Goal: Information Seeking & Learning: Learn about a topic

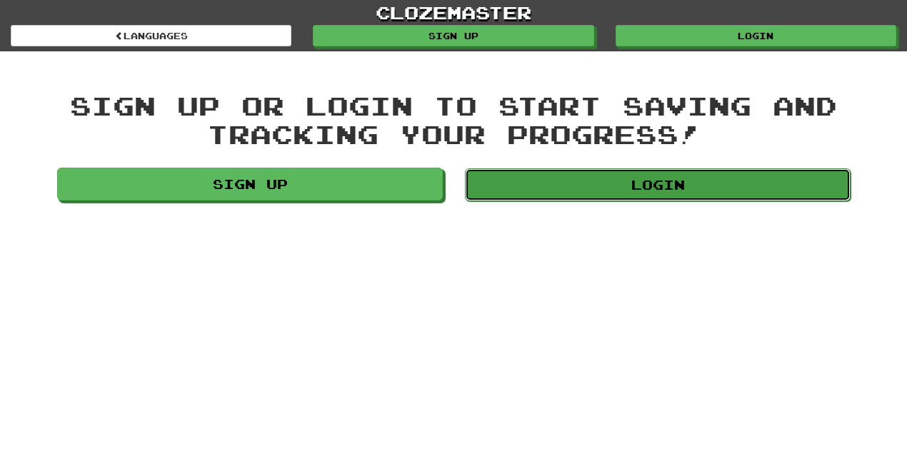
click at [672, 187] on link "Login" at bounding box center [657, 184] width 385 height 33
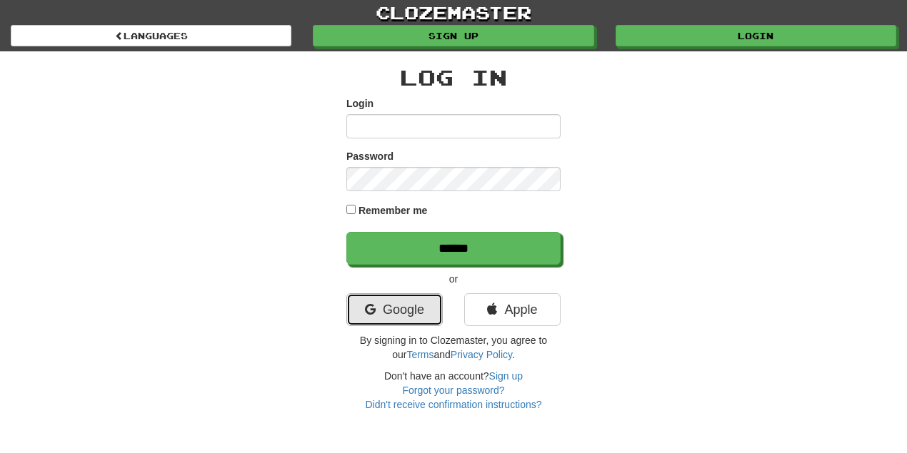
click at [421, 310] on link "Google" at bounding box center [394, 309] width 96 height 33
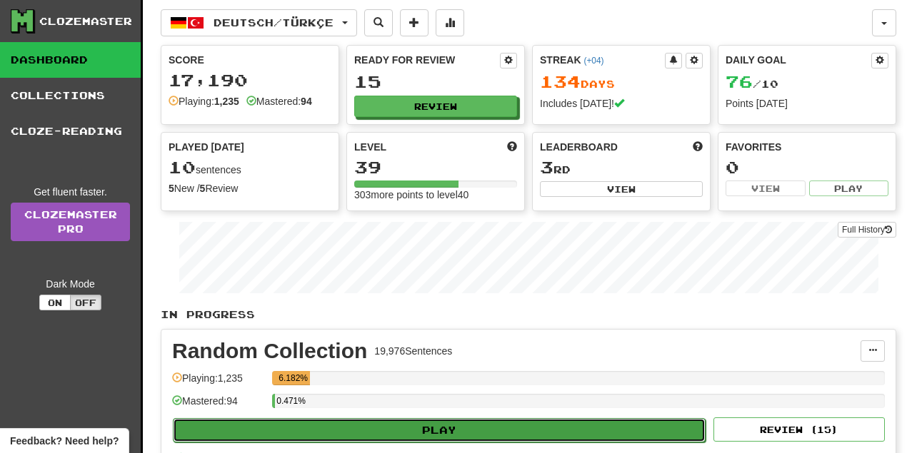
click at [454, 424] on button "Play" at bounding box center [439, 430] width 533 height 24
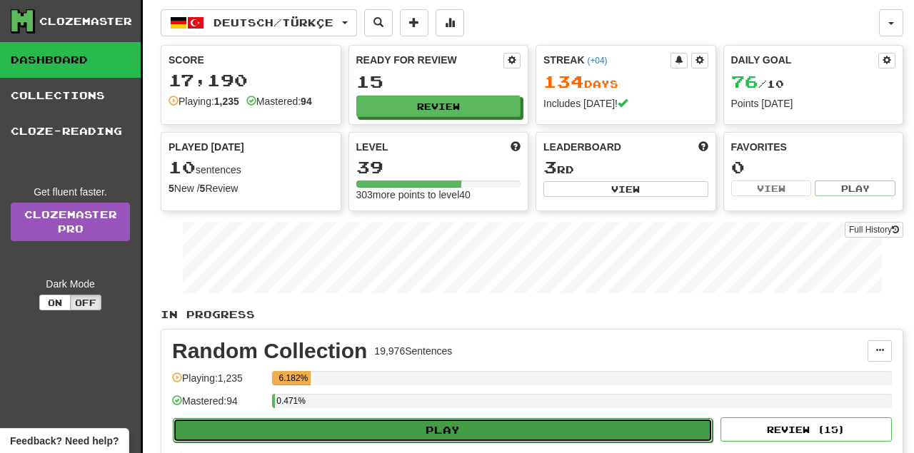
select select "**"
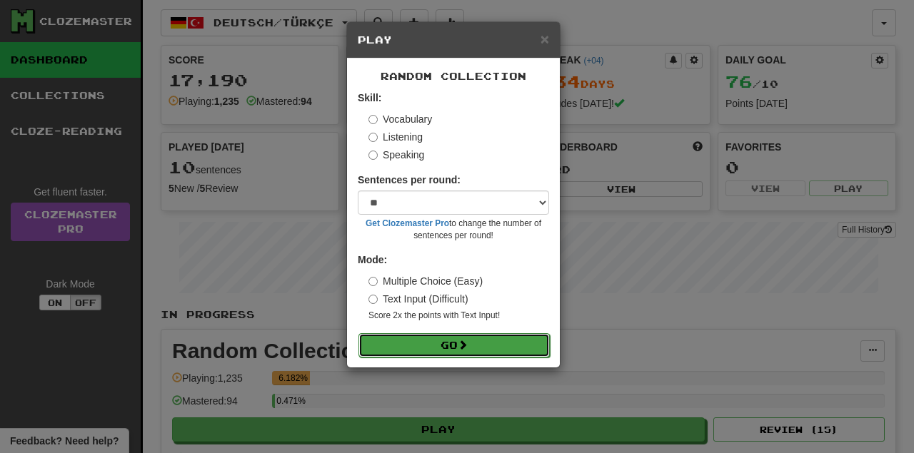
click at [441, 338] on button "Go" at bounding box center [453, 345] width 191 height 24
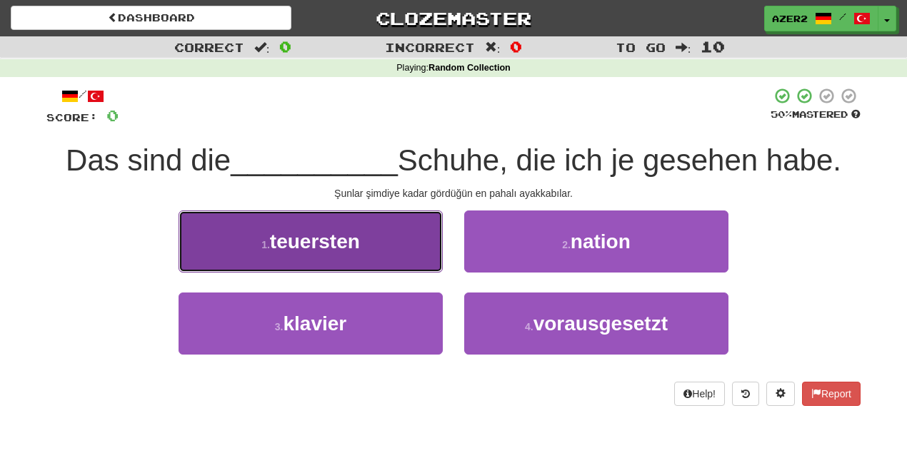
click at [328, 246] on span "teuersten" at bounding box center [315, 242] width 90 height 22
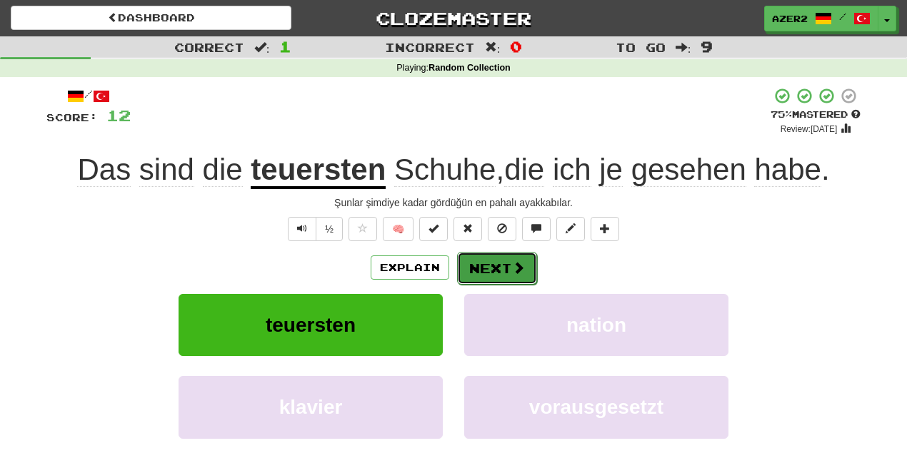
click at [502, 271] on button "Next" at bounding box center [497, 268] width 80 height 33
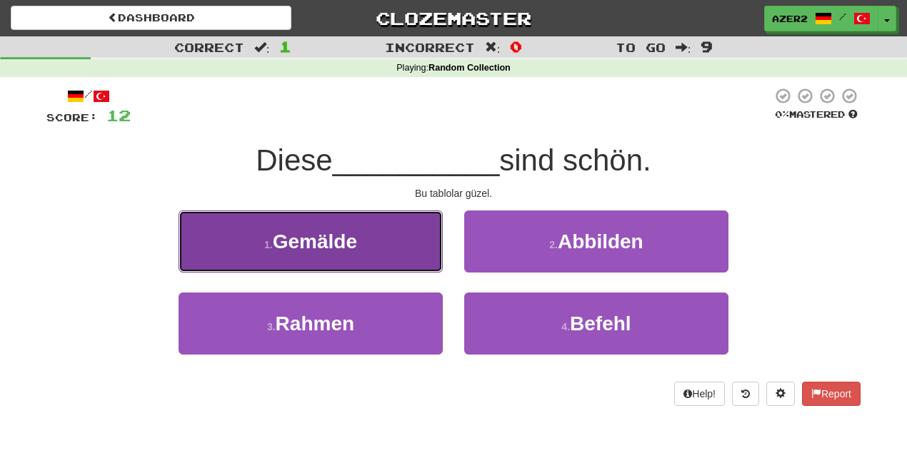
click at [368, 250] on button "1 . Gemälde" at bounding box center [310, 242] width 264 height 62
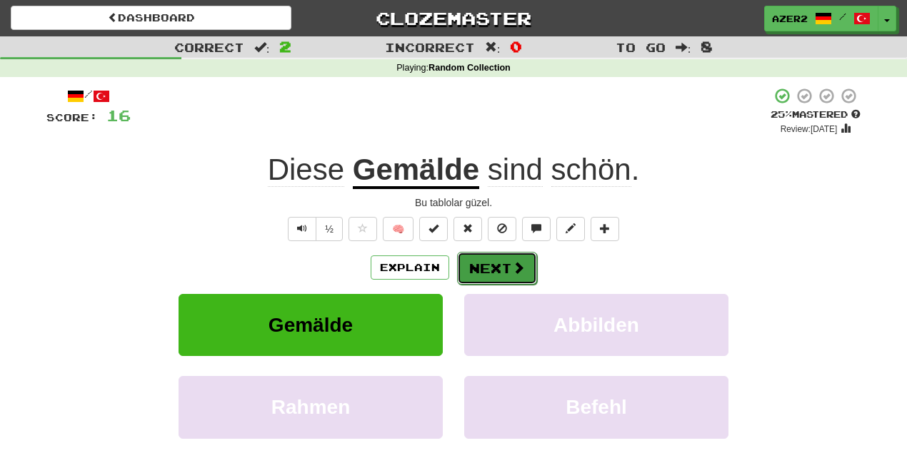
click at [527, 268] on button "Next" at bounding box center [497, 268] width 80 height 33
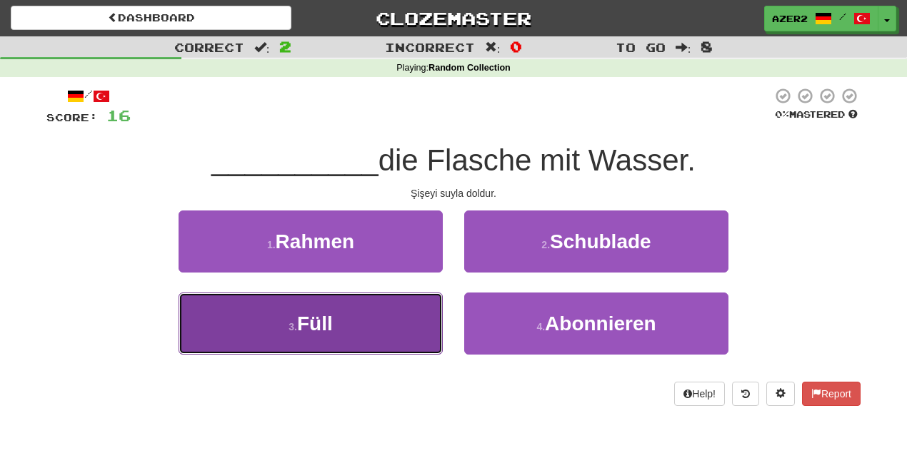
click at [359, 323] on button "3 . Füll" at bounding box center [310, 324] width 264 height 62
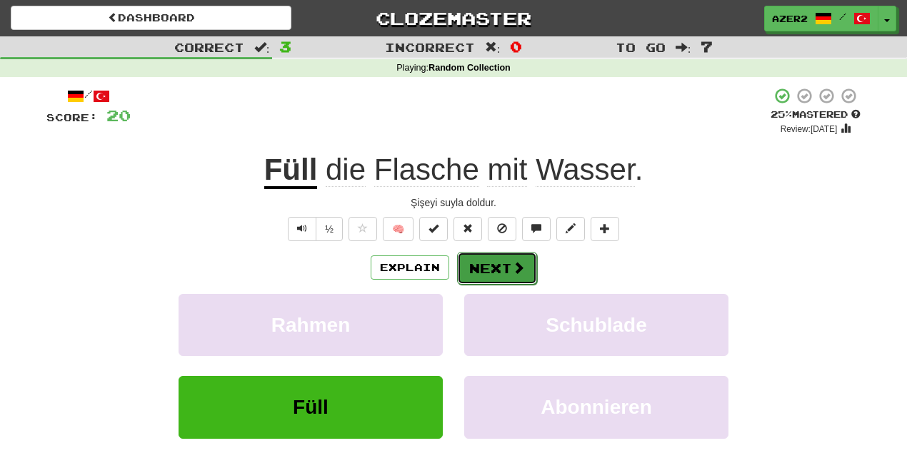
click at [500, 267] on button "Next" at bounding box center [497, 268] width 80 height 33
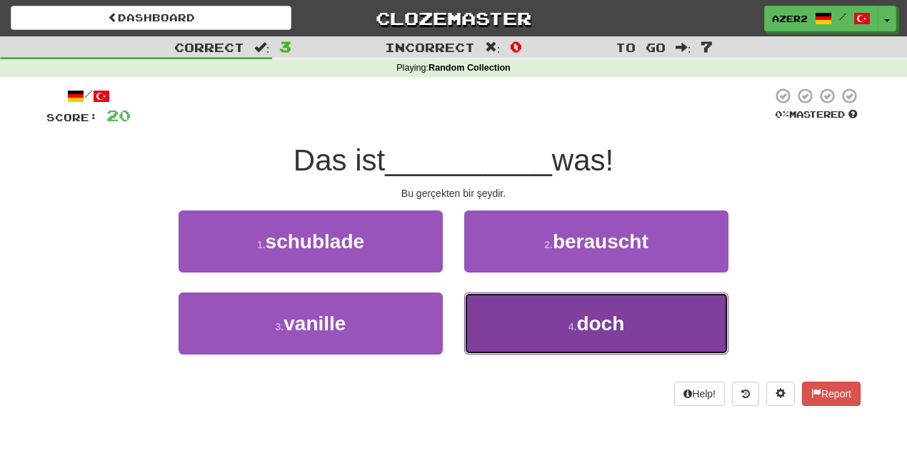
click at [650, 308] on button "4 . doch" at bounding box center [596, 324] width 264 height 62
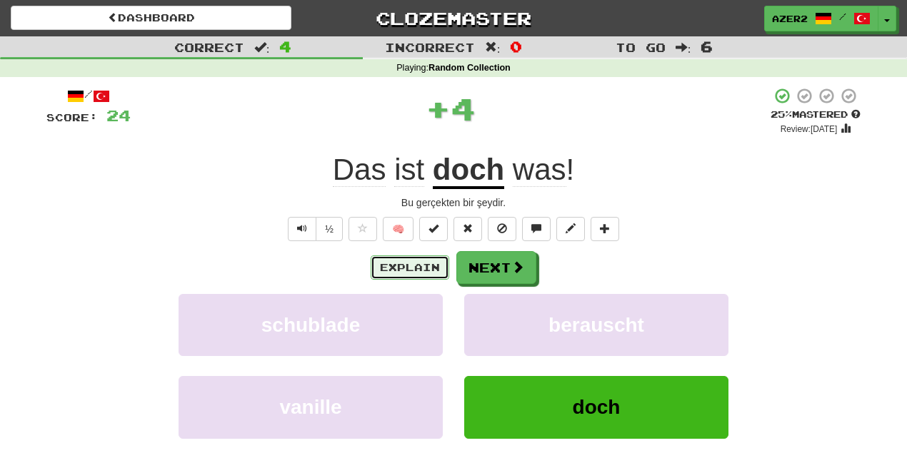
click at [395, 270] on button "Explain" at bounding box center [409, 268] width 79 height 24
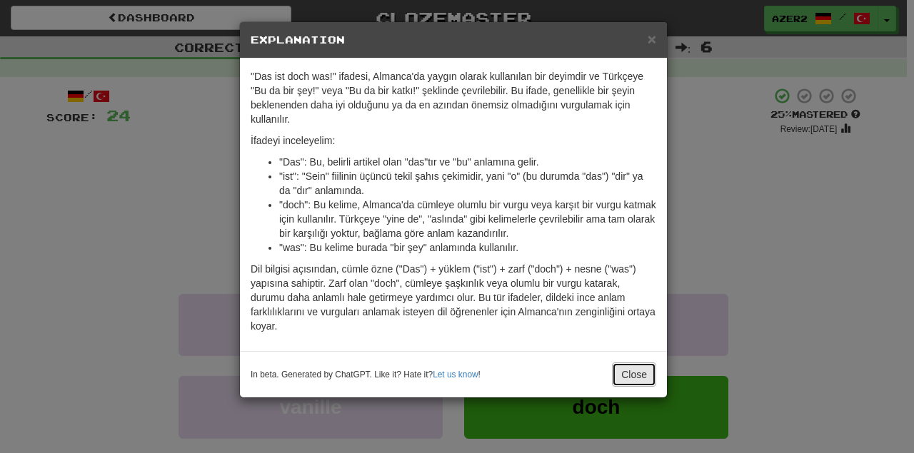
click at [639, 363] on button "Close" at bounding box center [634, 375] width 44 height 24
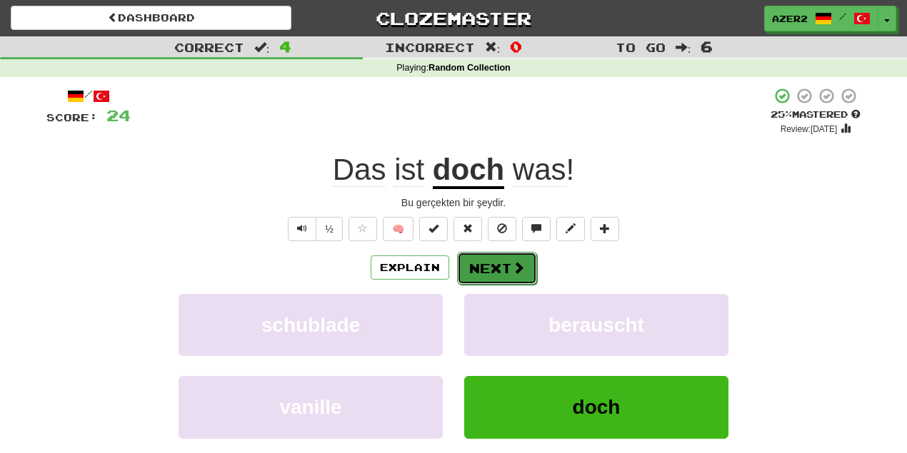
click at [497, 278] on button "Next" at bounding box center [497, 268] width 80 height 33
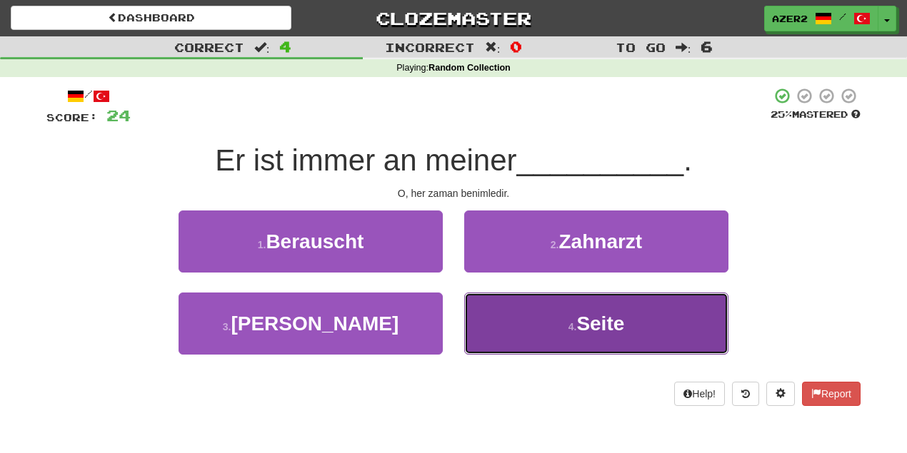
click at [635, 321] on button "4 . Seite" at bounding box center [596, 324] width 264 height 62
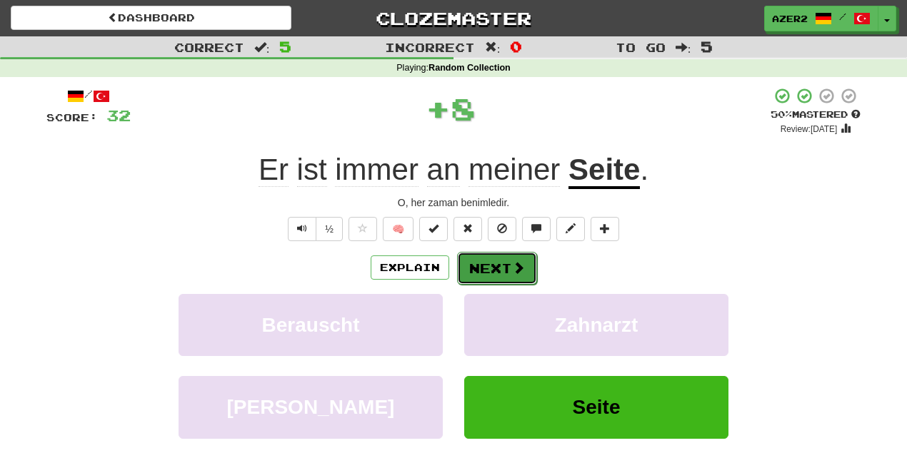
click at [477, 260] on button "Next" at bounding box center [497, 268] width 80 height 33
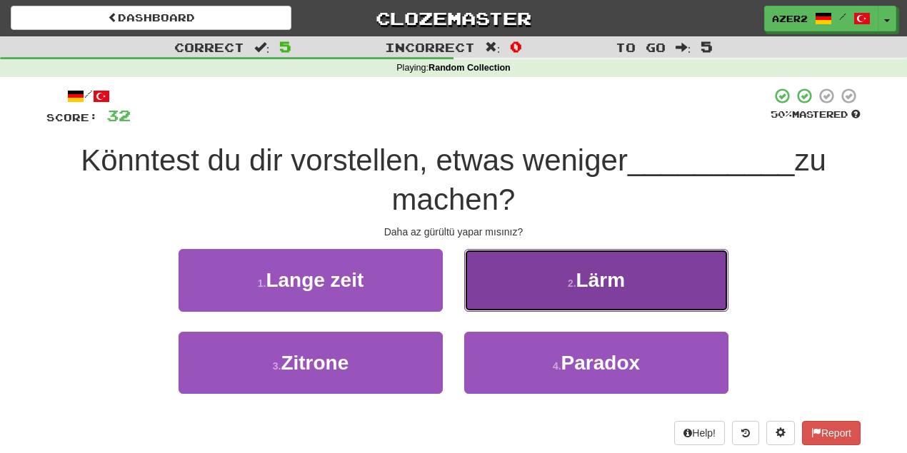
click at [613, 283] on span "Lärm" at bounding box center [600, 280] width 49 height 22
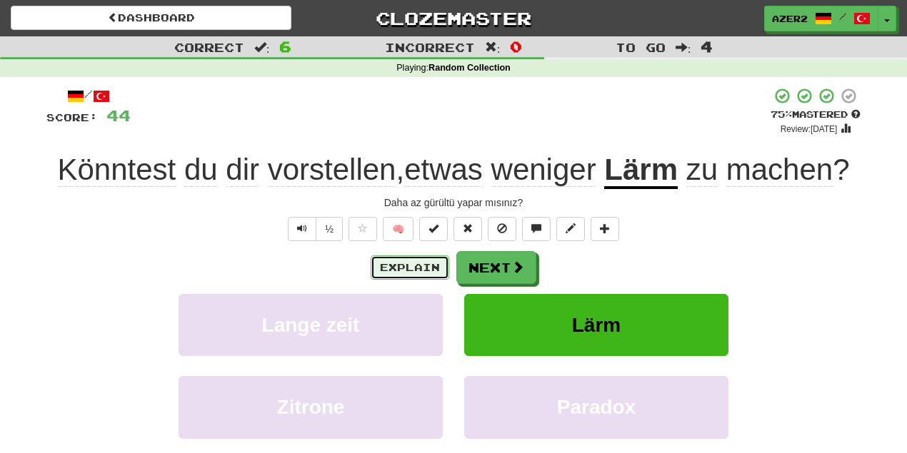
click at [405, 268] on button "Explain" at bounding box center [409, 268] width 79 height 24
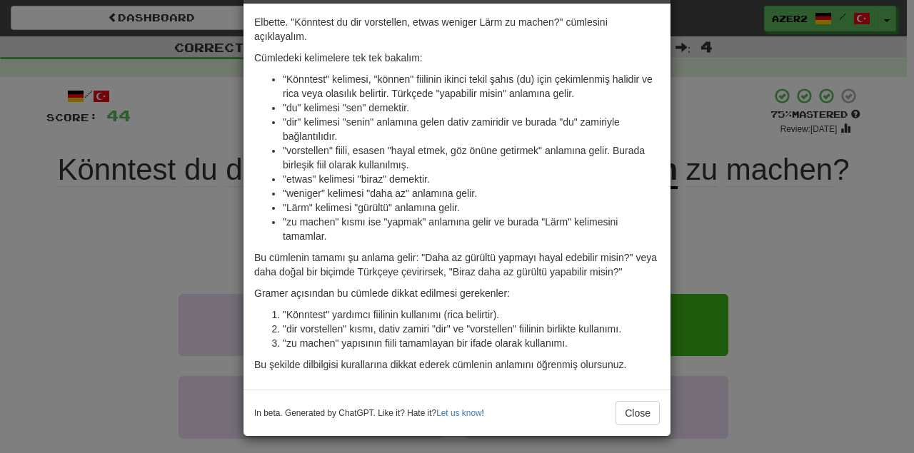
scroll to position [57, 0]
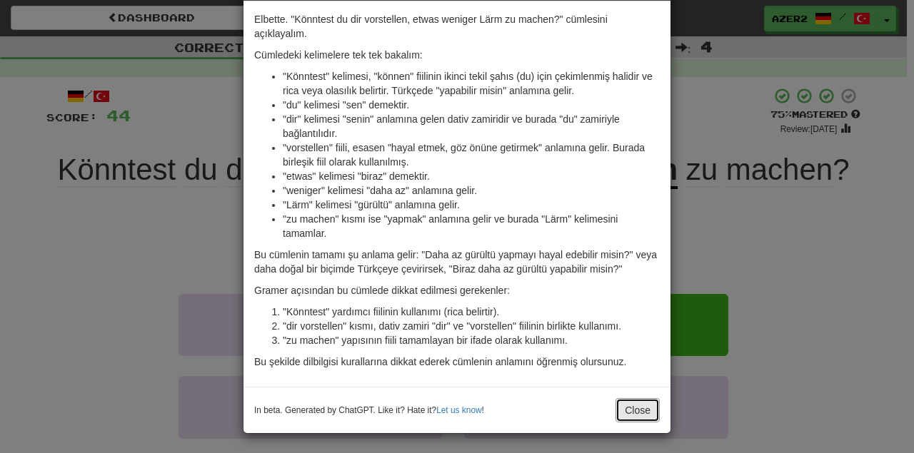
drag, startPoint x: 632, startPoint y: 405, endPoint x: 605, endPoint y: 365, distance: 48.3
click at [632, 405] on button "Close" at bounding box center [637, 410] width 44 height 24
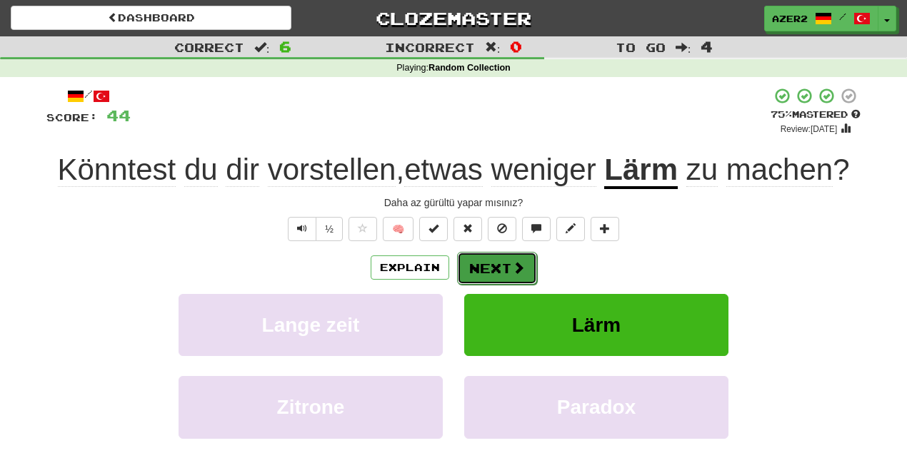
click at [478, 266] on button "Next" at bounding box center [497, 268] width 80 height 33
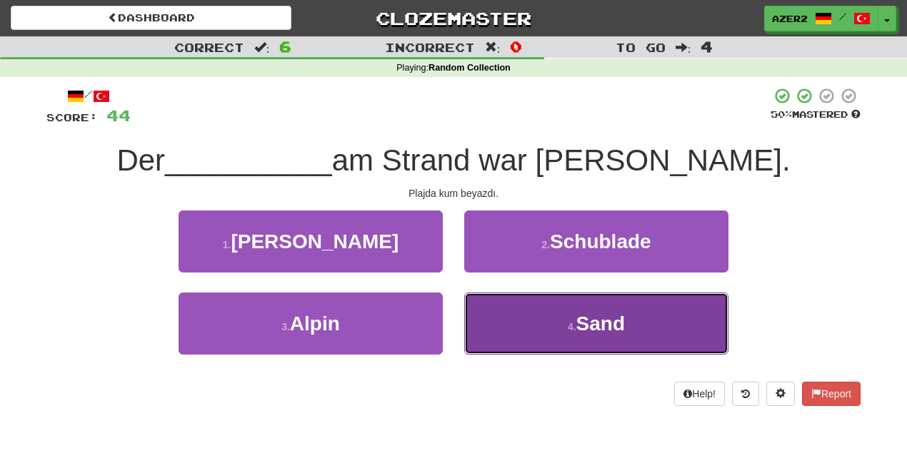
click at [601, 330] on span "Sand" at bounding box center [600, 324] width 49 height 22
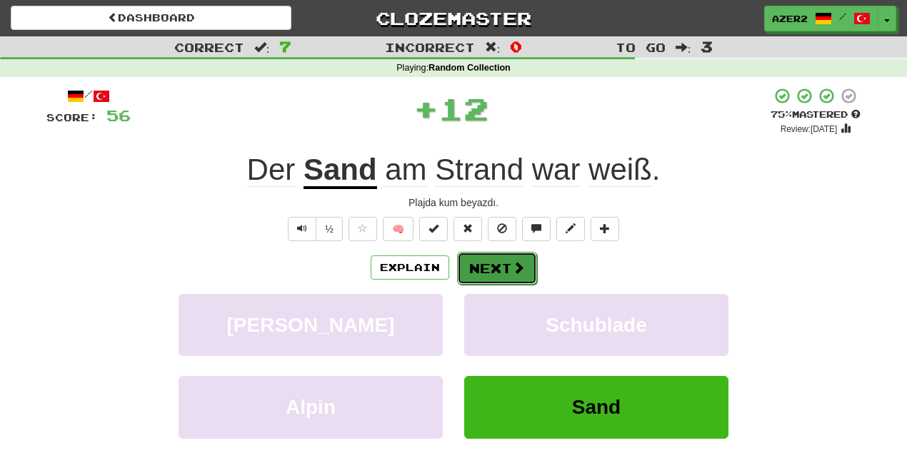
click at [501, 266] on button "Next" at bounding box center [497, 268] width 80 height 33
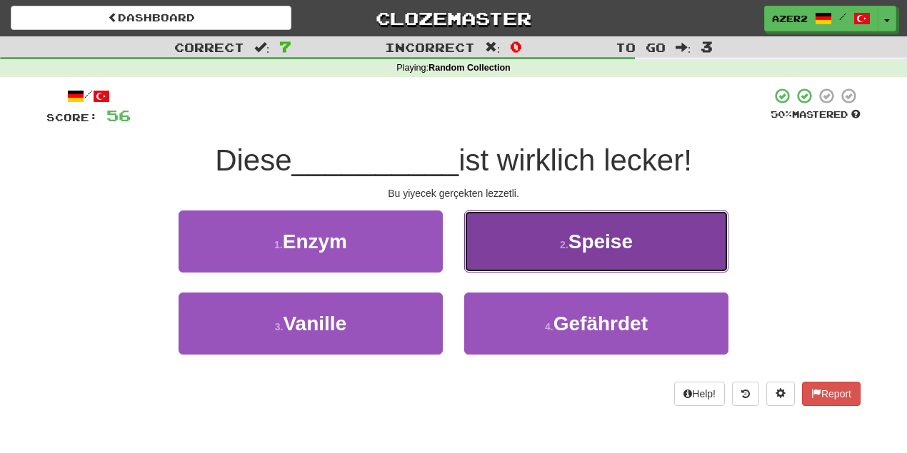
click at [631, 241] on span "Speise" at bounding box center [600, 242] width 64 height 22
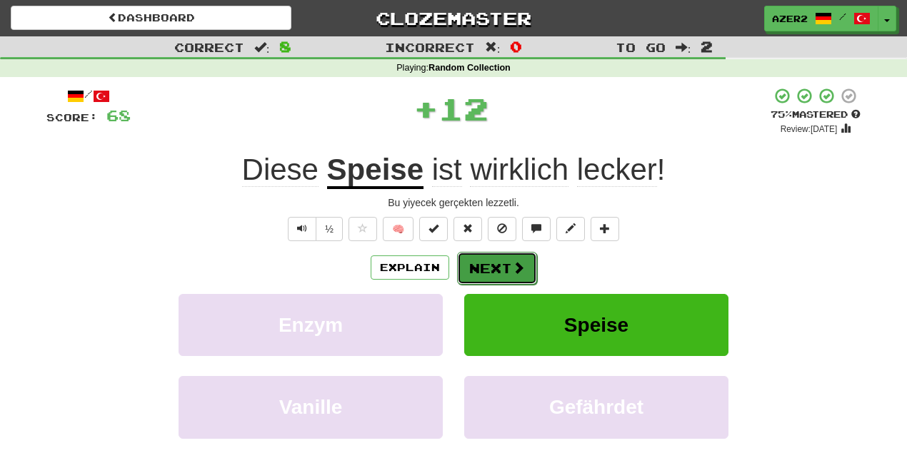
click at [481, 260] on button "Next" at bounding box center [497, 268] width 80 height 33
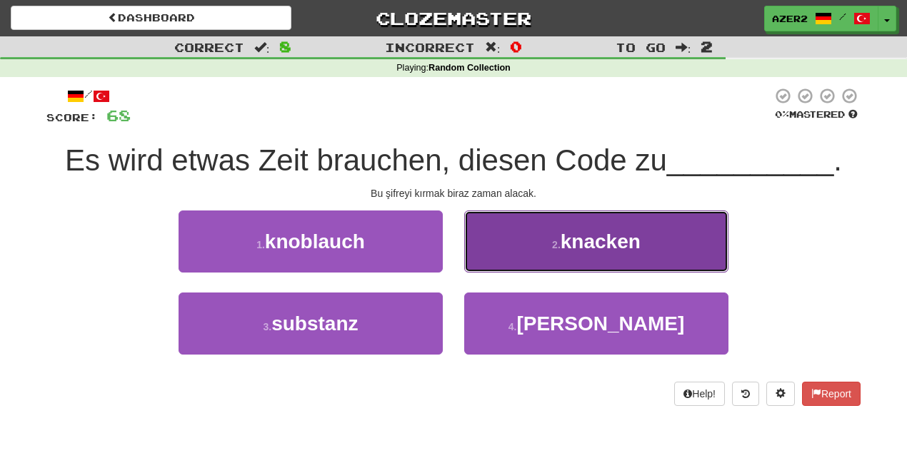
click at [604, 248] on span "knacken" at bounding box center [600, 242] width 80 height 22
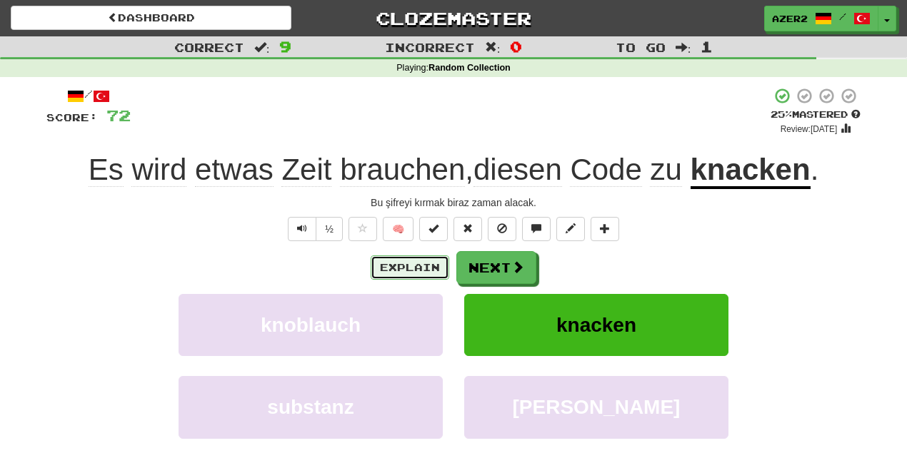
click at [415, 268] on button "Explain" at bounding box center [409, 268] width 79 height 24
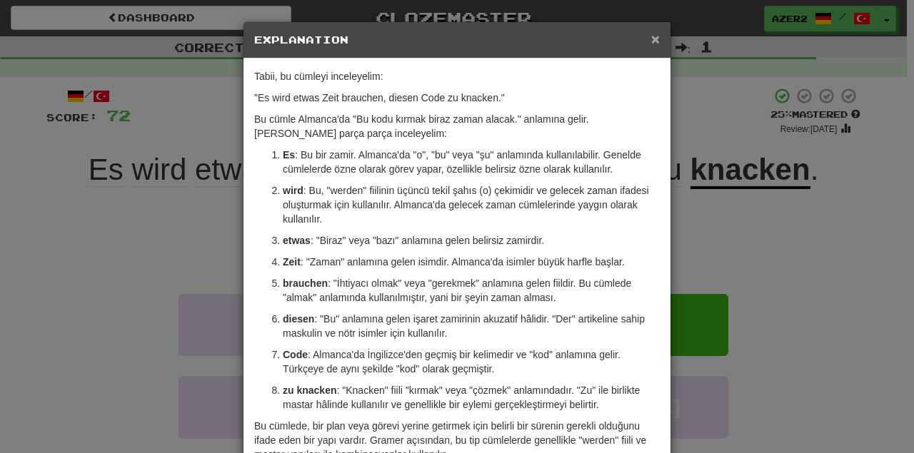
click at [651, 40] on span "×" at bounding box center [655, 39] width 9 height 16
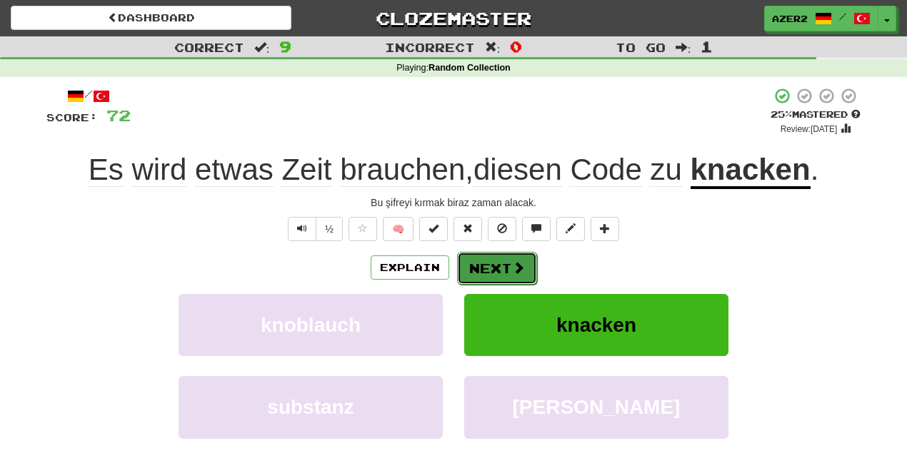
click at [505, 271] on button "Next" at bounding box center [497, 268] width 80 height 33
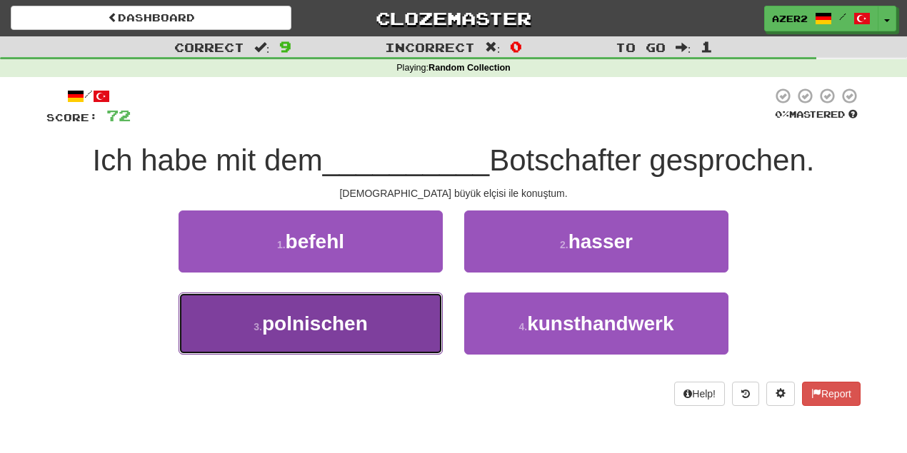
click at [338, 316] on span "polnischen" at bounding box center [315, 324] width 106 height 22
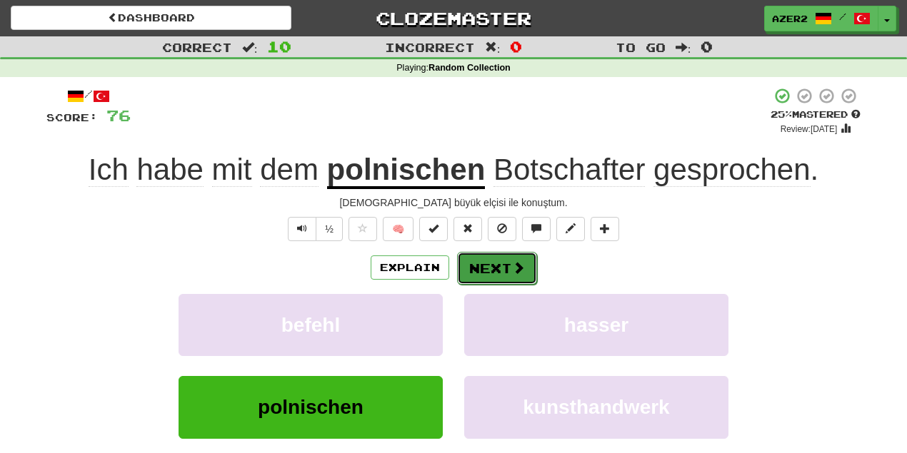
click at [508, 263] on button "Next" at bounding box center [497, 268] width 80 height 33
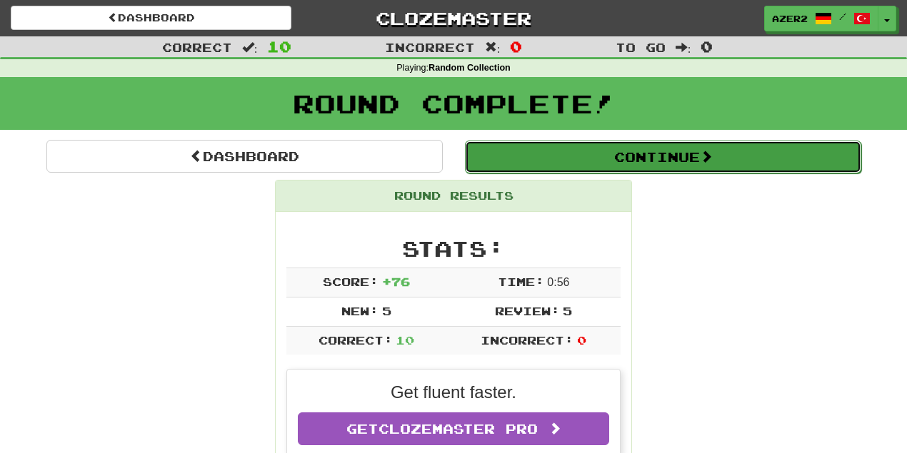
click at [651, 161] on button "Continue" at bounding box center [663, 157] width 396 height 33
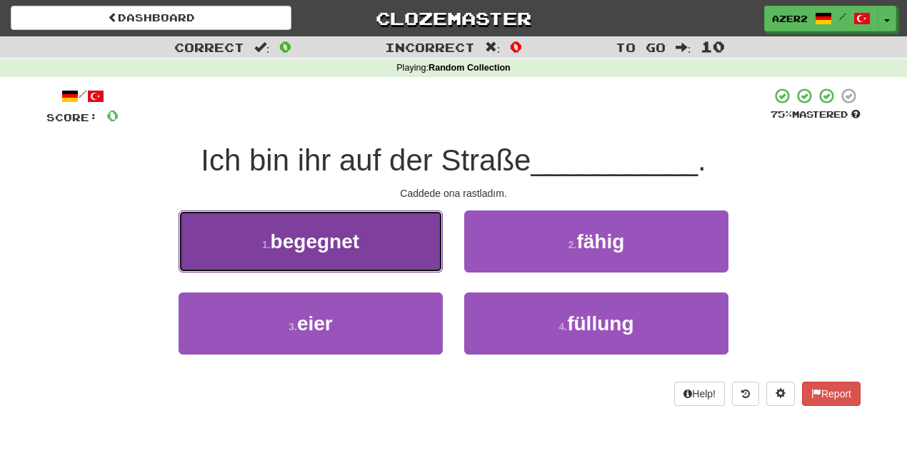
click at [303, 242] on span "begegnet" at bounding box center [315, 242] width 89 height 22
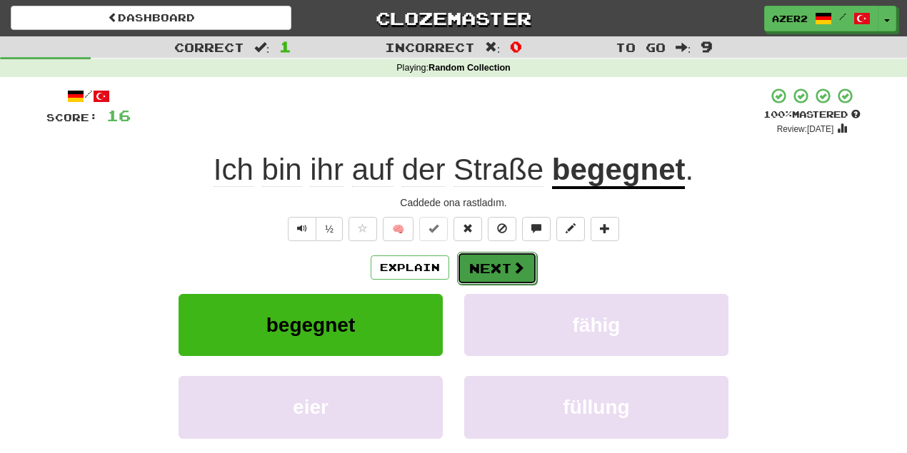
click at [498, 281] on button "Next" at bounding box center [497, 268] width 80 height 33
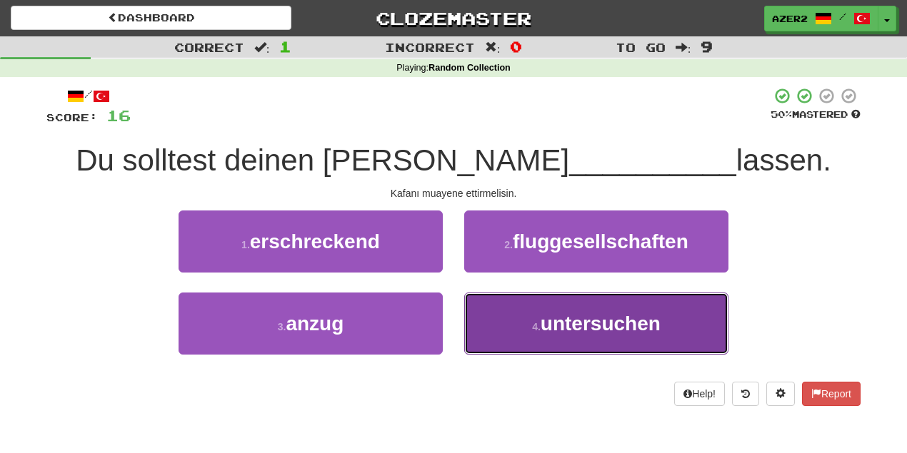
click at [625, 320] on span "untersuchen" at bounding box center [600, 324] width 120 height 22
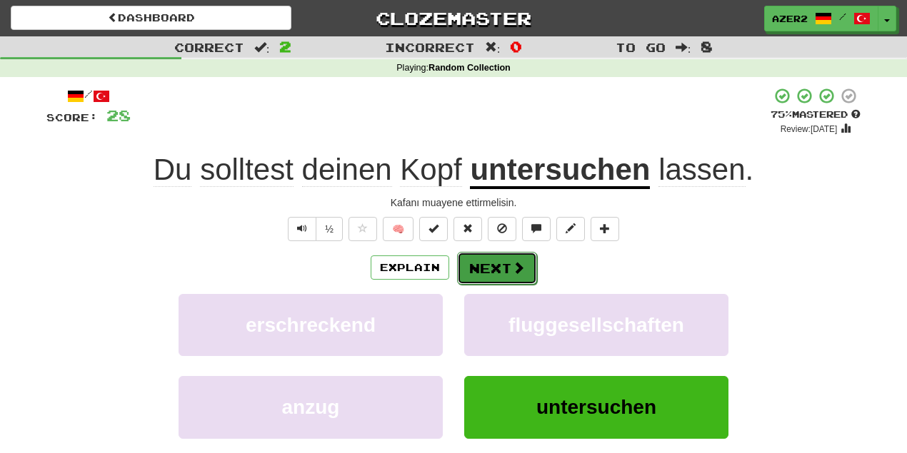
click at [507, 268] on button "Next" at bounding box center [497, 268] width 80 height 33
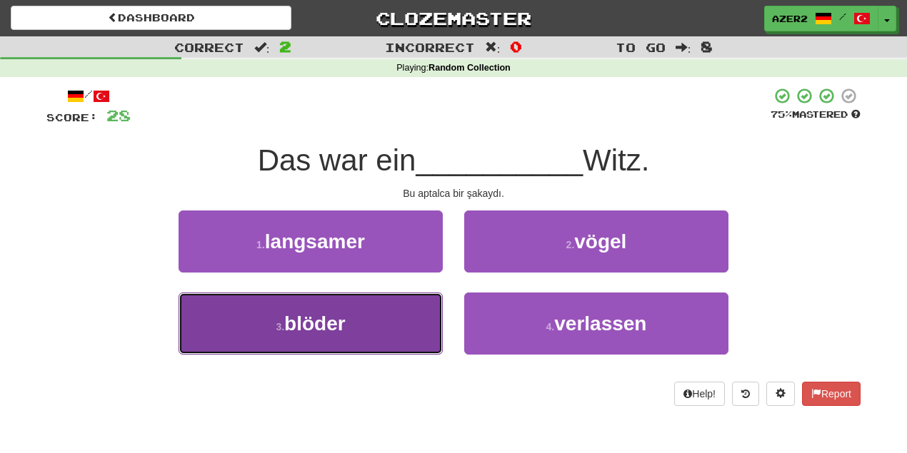
click at [365, 331] on button "3 . blöder" at bounding box center [310, 324] width 264 height 62
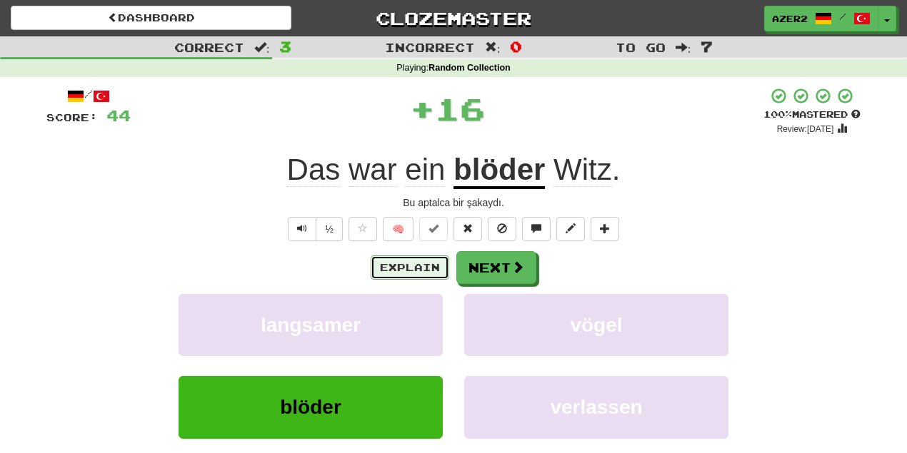
click at [423, 269] on button "Explain" at bounding box center [409, 268] width 79 height 24
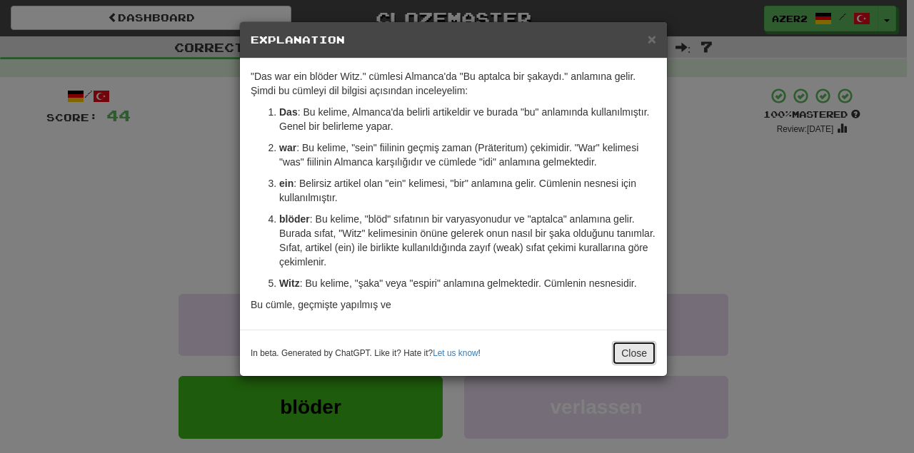
click at [628, 347] on button "Close" at bounding box center [634, 353] width 44 height 24
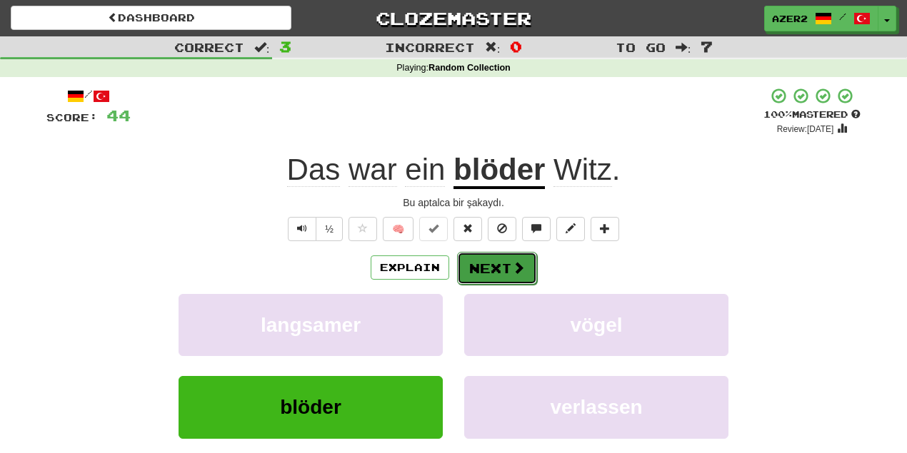
click at [515, 264] on span at bounding box center [518, 267] width 13 height 13
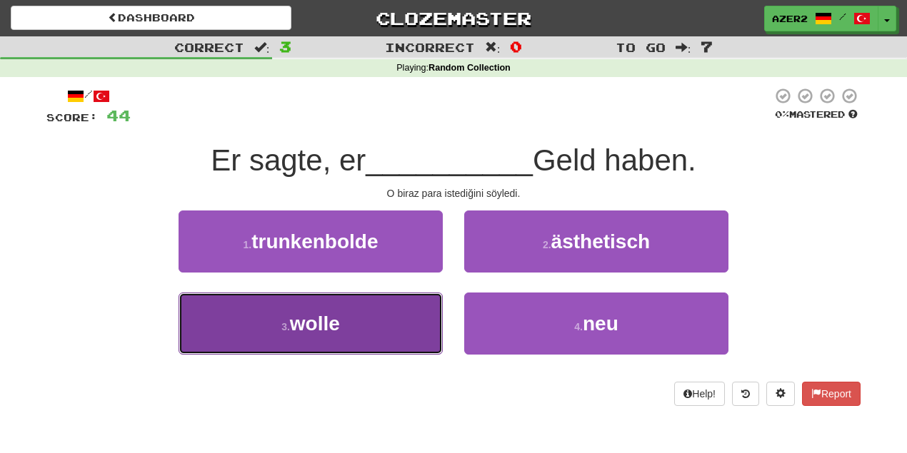
click at [328, 324] on span "wolle" at bounding box center [315, 324] width 50 height 22
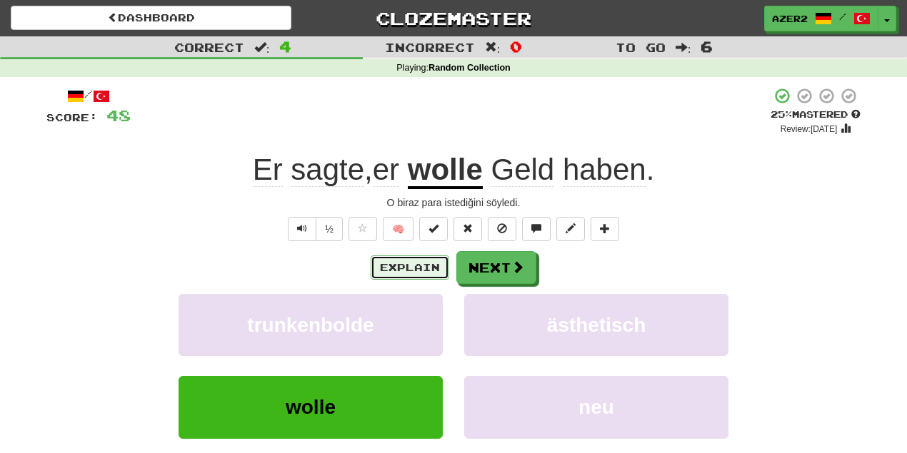
click at [425, 270] on button "Explain" at bounding box center [409, 268] width 79 height 24
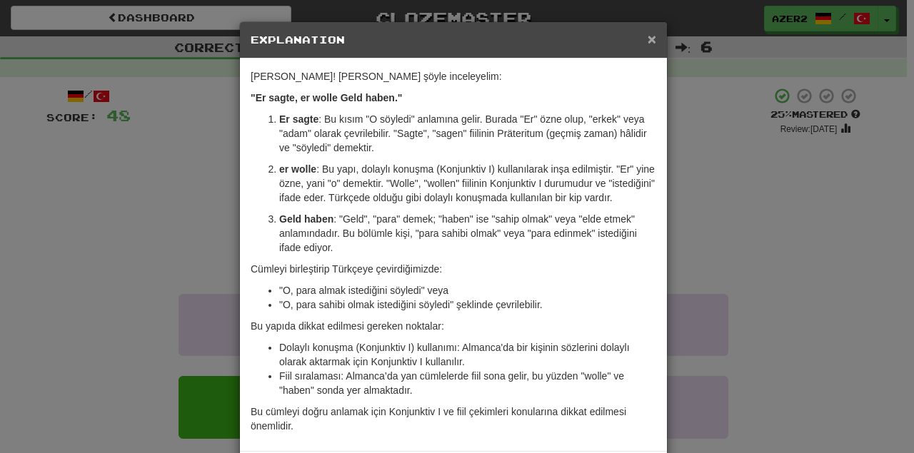
click at [650, 41] on span "×" at bounding box center [651, 39] width 9 height 16
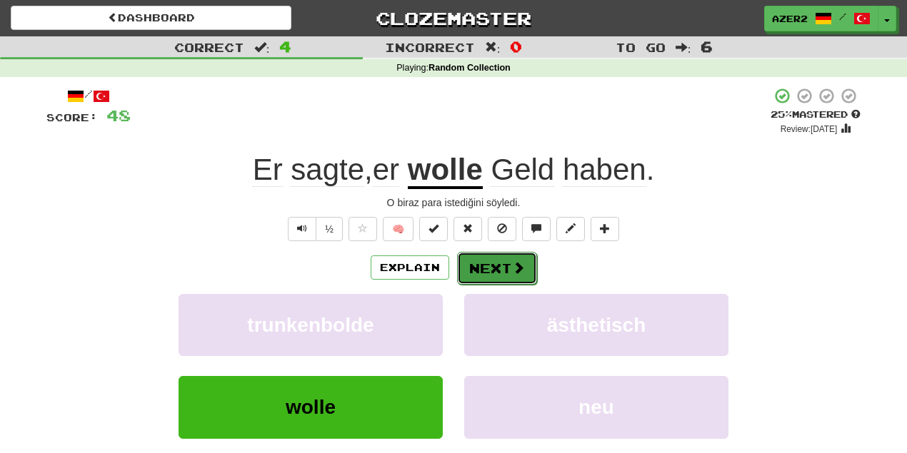
click at [486, 266] on button "Next" at bounding box center [497, 268] width 80 height 33
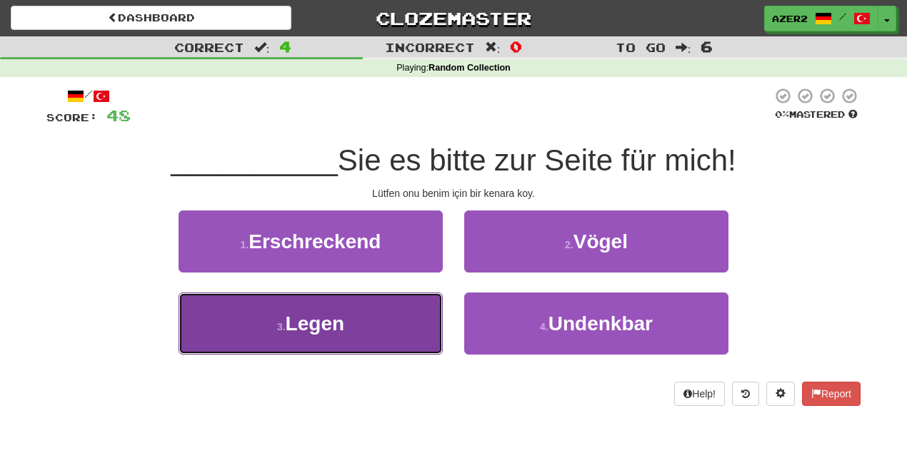
click at [346, 333] on button "3 . Legen" at bounding box center [310, 324] width 264 height 62
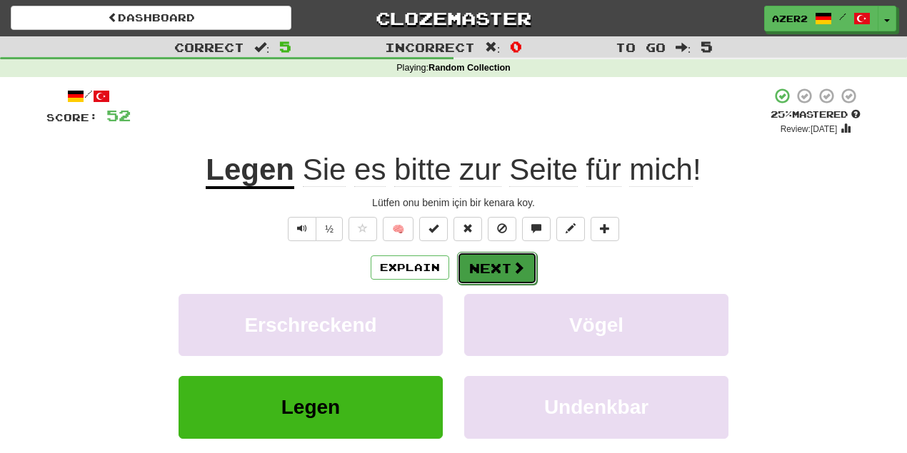
click at [508, 265] on button "Next" at bounding box center [497, 268] width 80 height 33
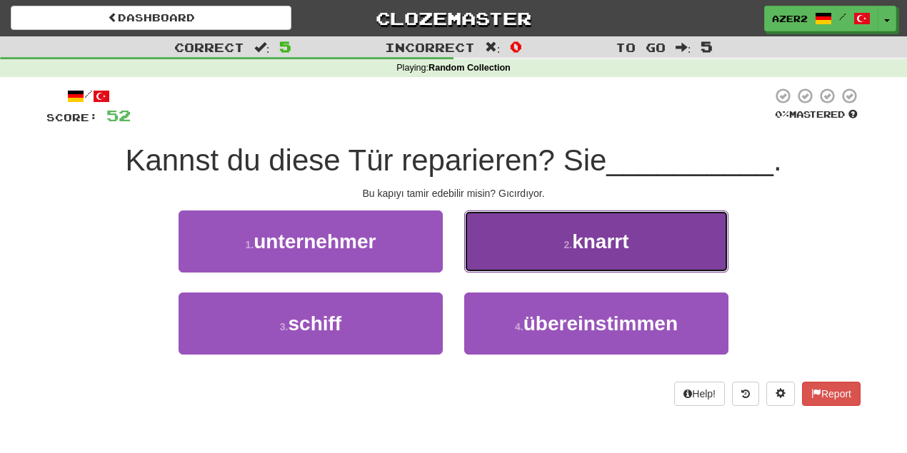
click at [596, 244] on span "knarrt" at bounding box center [600, 242] width 56 height 22
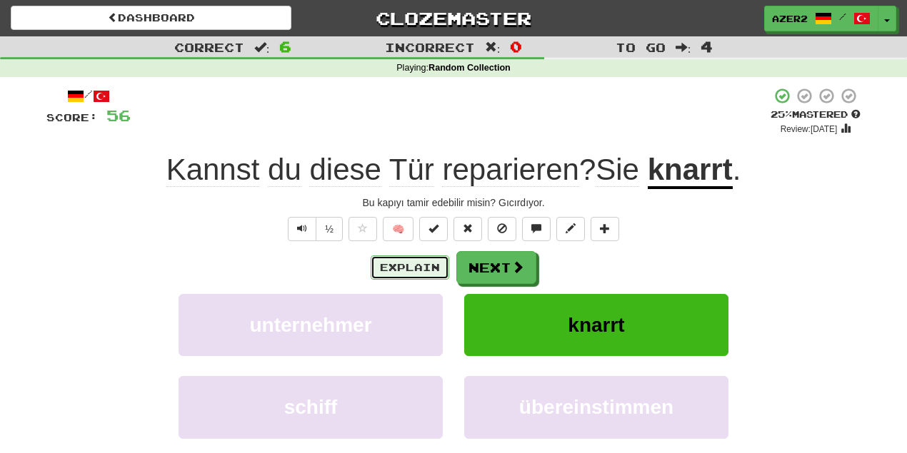
click at [389, 260] on button "Explain" at bounding box center [409, 268] width 79 height 24
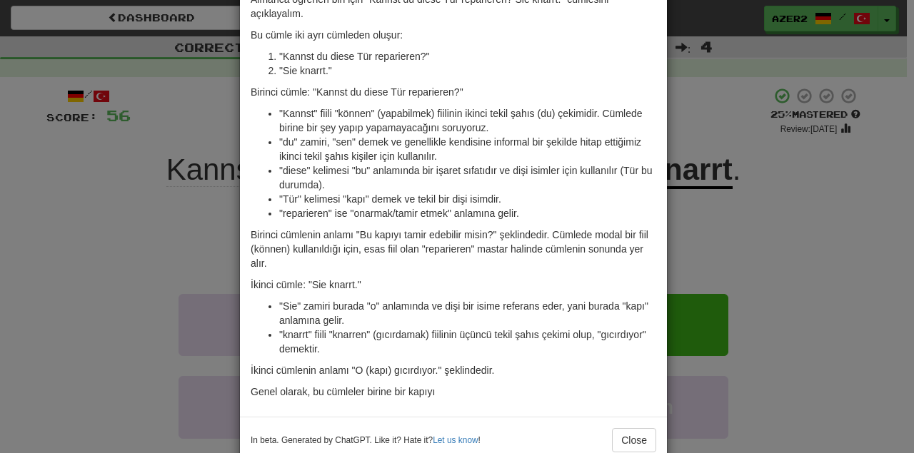
scroll to position [95, 0]
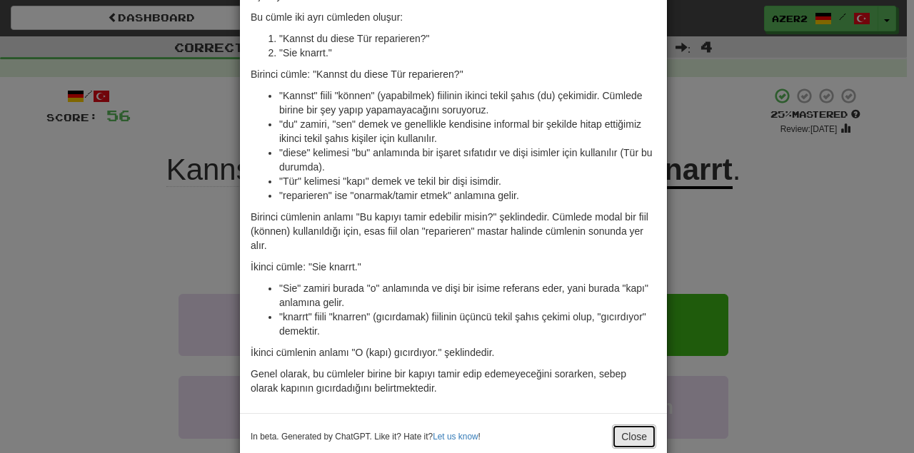
click at [632, 434] on button "Close" at bounding box center [634, 437] width 44 height 24
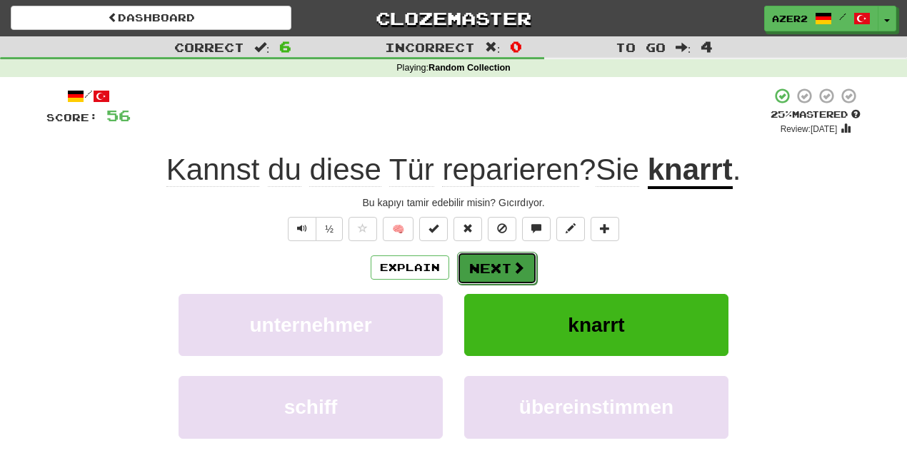
click at [499, 281] on button "Next" at bounding box center [497, 268] width 80 height 33
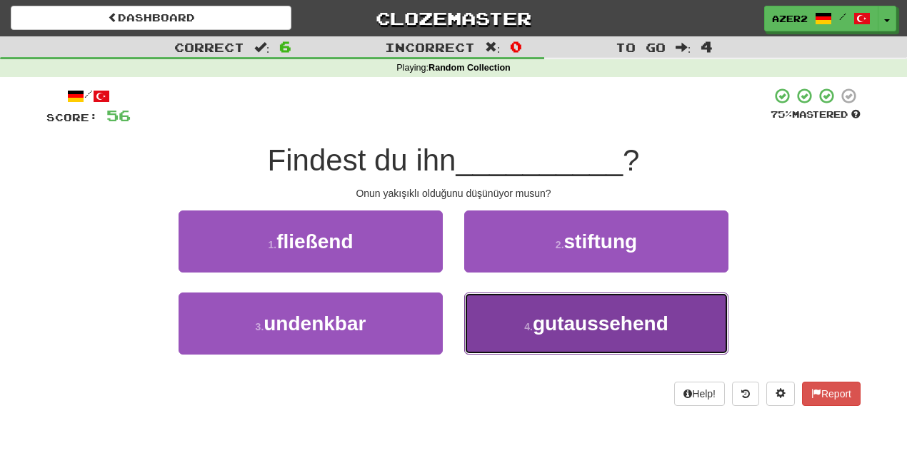
click at [598, 331] on span "gutaussehend" at bounding box center [601, 324] width 136 height 22
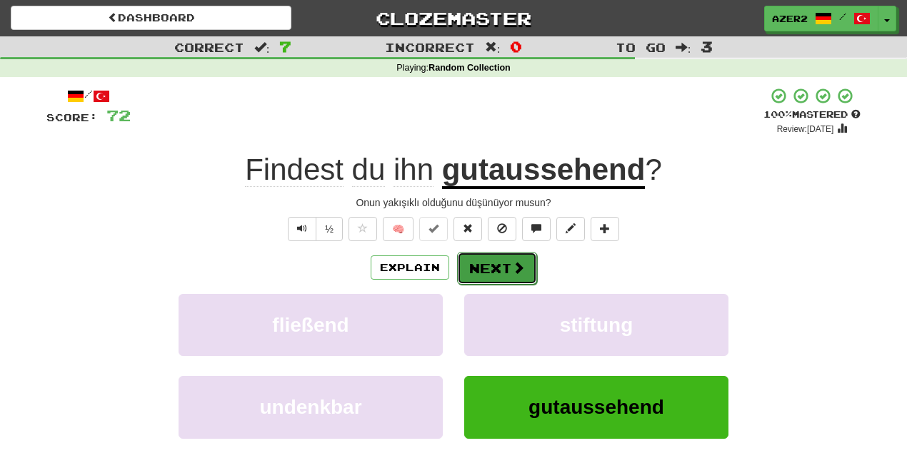
click at [494, 267] on button "Next" at bounding box center [497, 268] width 80 height 33
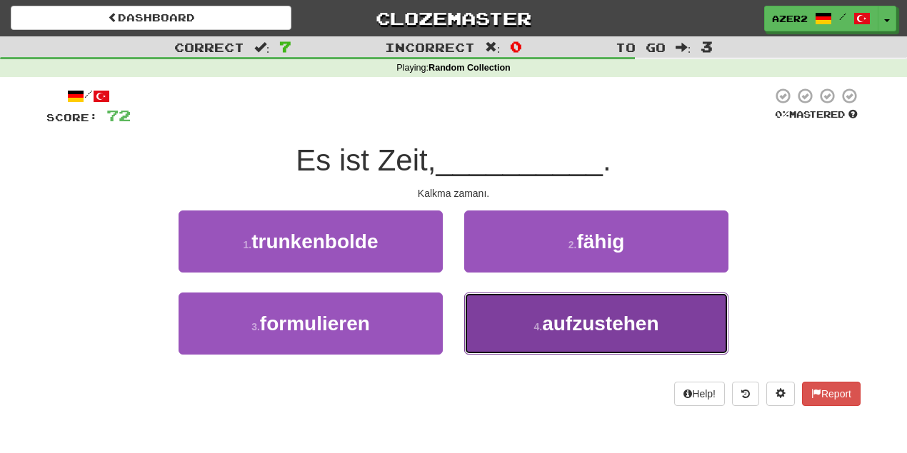
click at [642, 323] on span "aufzustehen" at bounding box center [600, 324] width 116 height 22
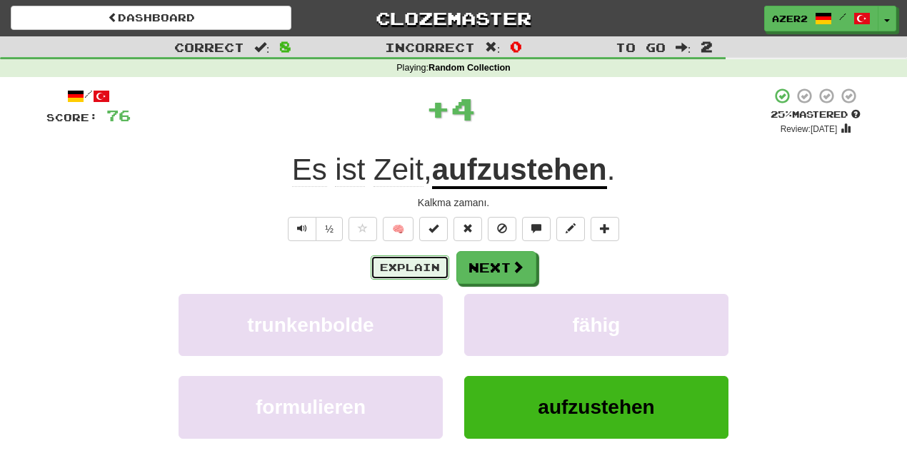
click at [415, 270] on button "Explain" at bounding box center [409, 268] width 79 height 24
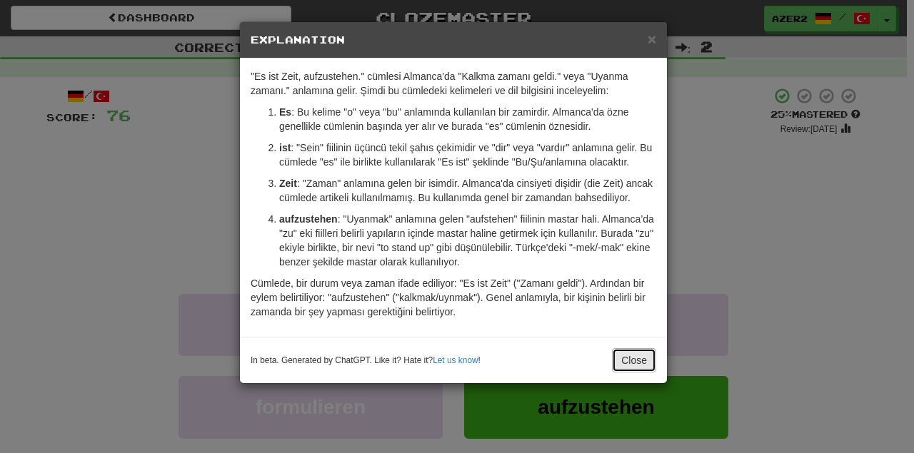
drag, startPoint x: 627, startPoint y: 353, endPoint x: 600, endPoint y: 312, distance: 48.9
click at [627, 348] on button "Close" at bounding box center [634, 360] width 44 height 24
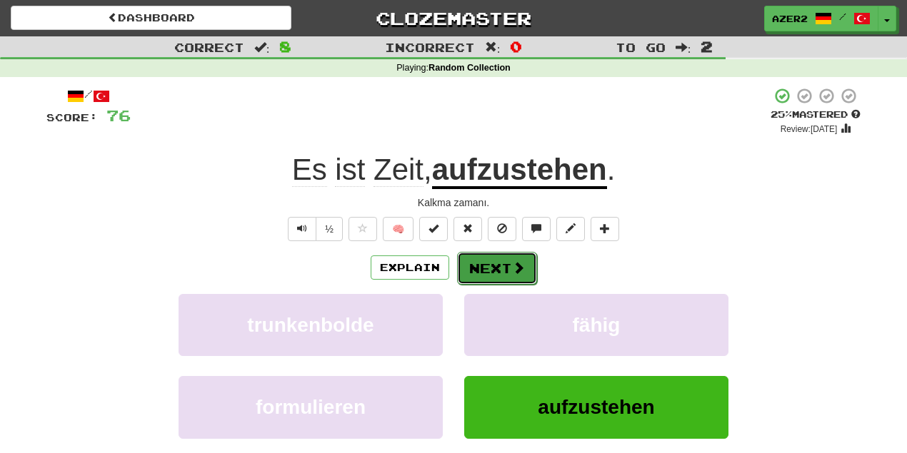
click at [505, 276] on button "Next" at bounding box center [497, 268] width 80 height 33
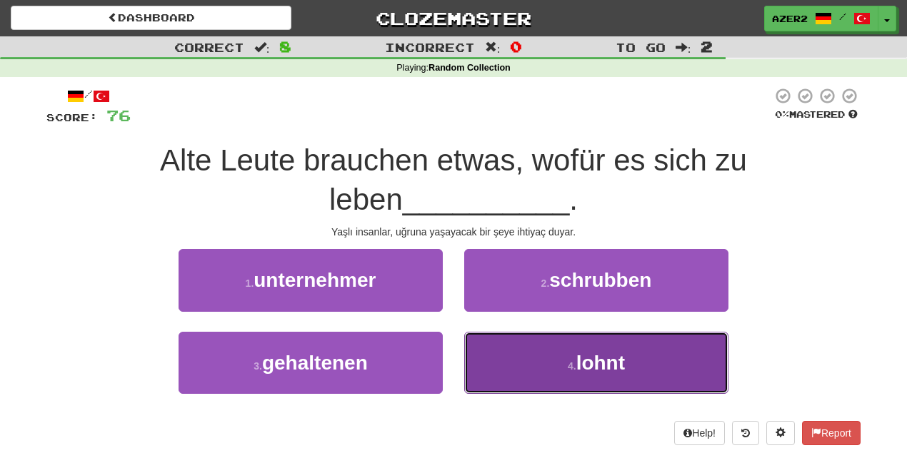
click at [652, 368] on button "4 . lohnt" at bounding box center [596, 363] width 264 height 62
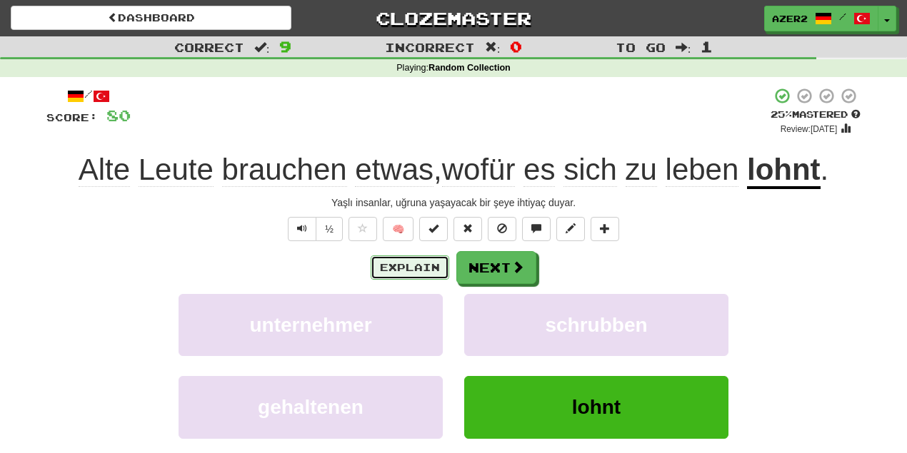
click at [418, 268] on button "Explain" at bounding box center [409, 268] width 79 height 24
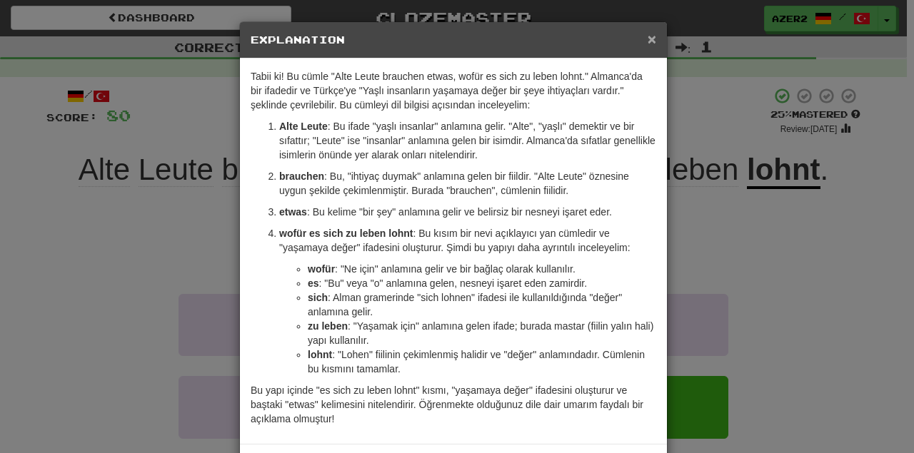
click at [647, 39] on span "×" at bounding box center [651, 39] width 9 height 16
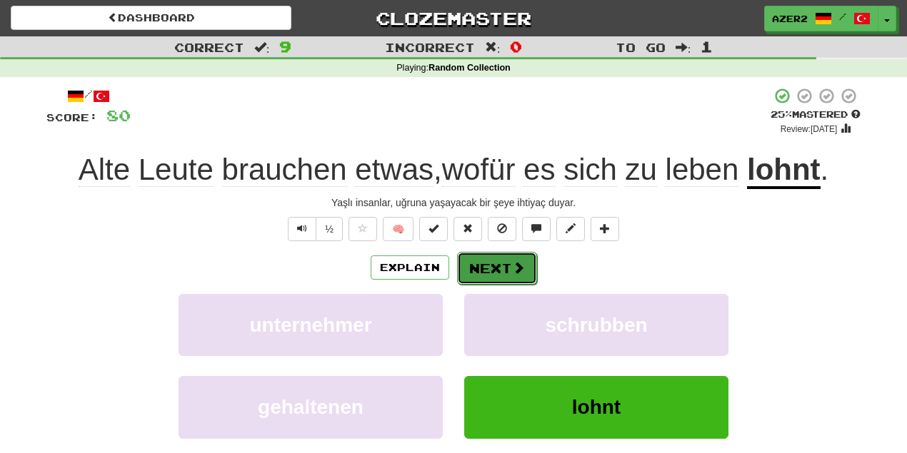
click at [501, 278] on button "Next" at bounding box center [497, 268] width 80 height 33
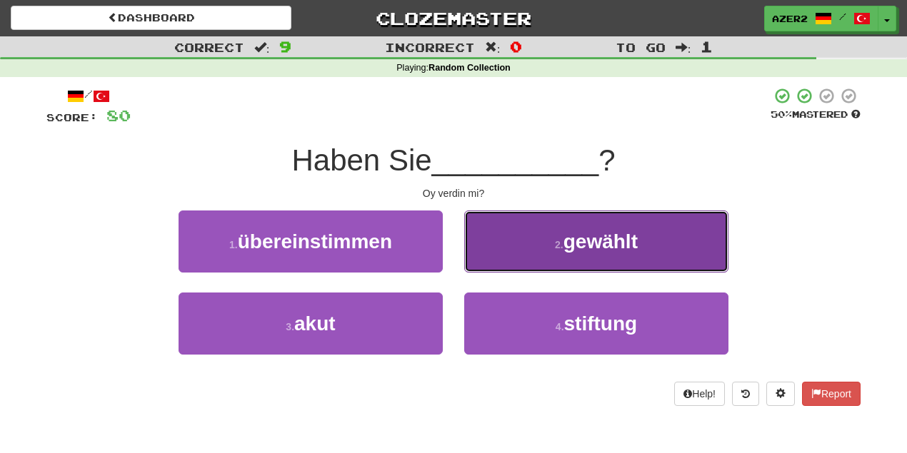
click at [604, 242] on span "gewählt" at bounding box center [600, 242] width 74 height 22
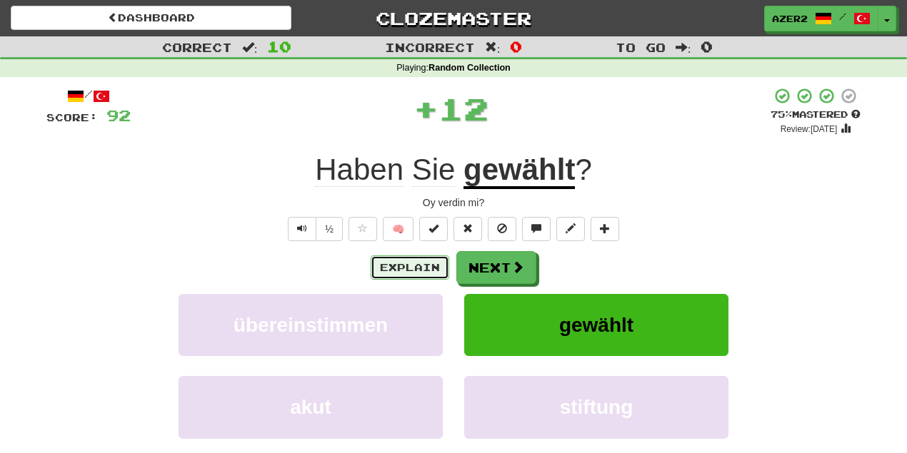
click at [418, 262] on button "Explain" at bounding box center [409, 268] width 79 height 24
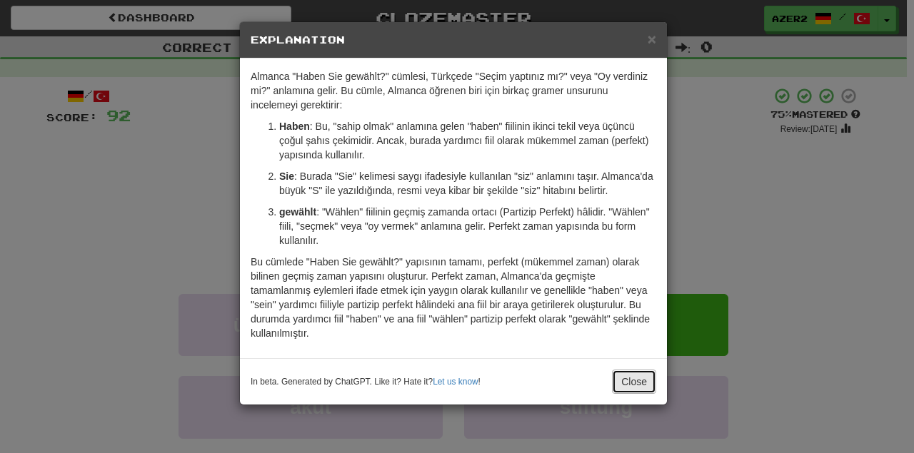
click at [635, 375] on button "Close" at bounding box center [634, 382] width 44 height 24
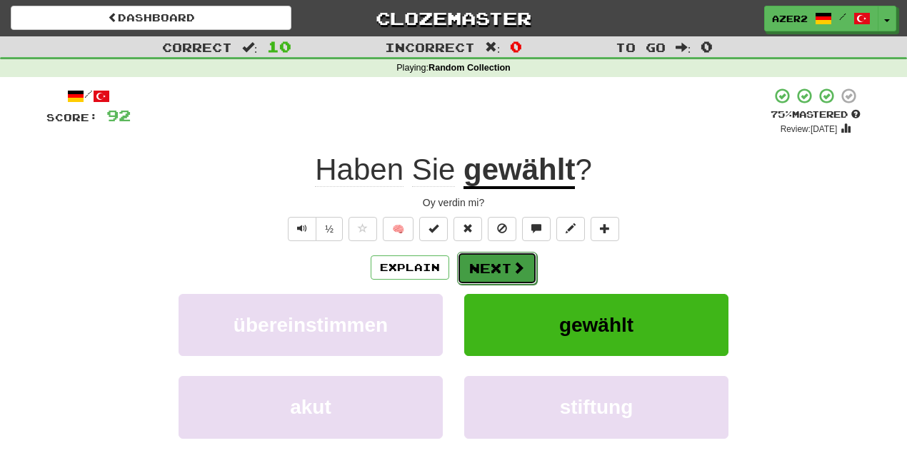
click at [515, 276] on button "Next" at bounding box center [497, 268] width 80 height 33
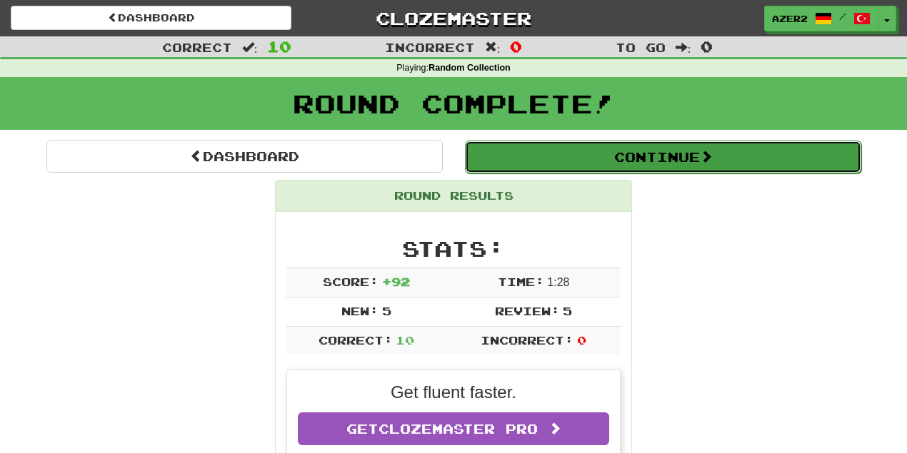
click at [664, 163] on button "Continue" at bounding box center [663, 157] width 396 height 33
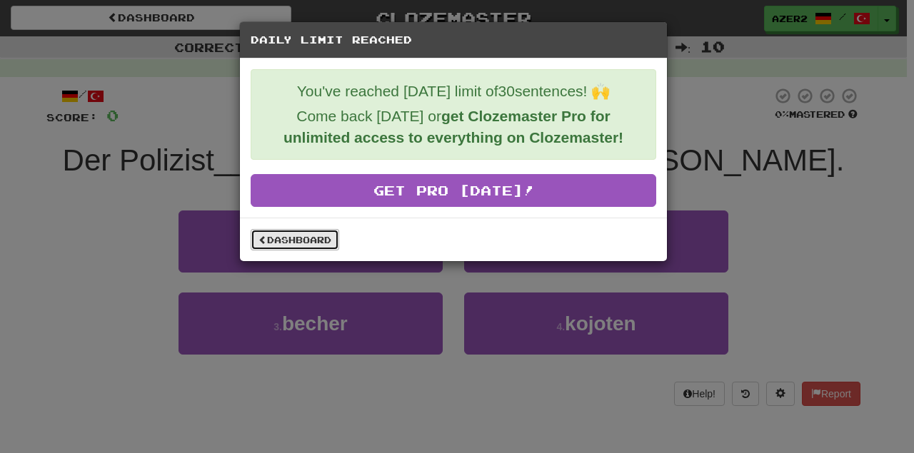
click at [321, 233] on link "Dashboard" at bounding box center [295, 239] width 89 height 21
